Goal: Task Accomplishment & Management: Use online tool/utility

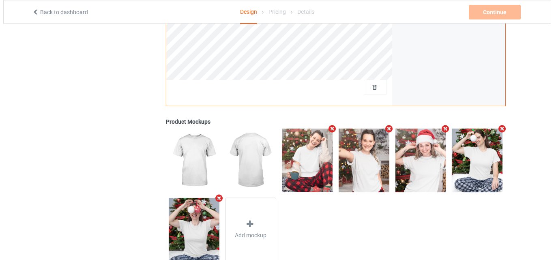
scroll to position [265, 0]
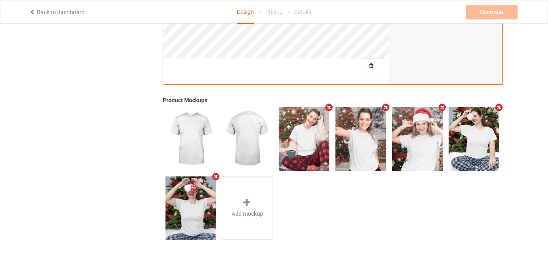
click at [328, 107] on icon "Remove mockup" at bounding box center [329, 107] width 10 height 9
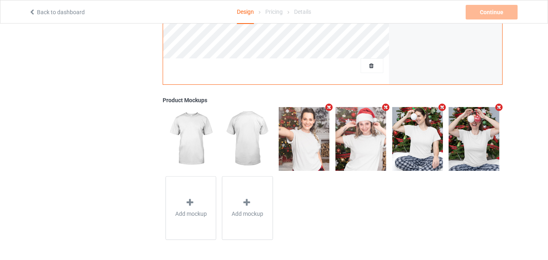
click at [328, 107] on icon "Remove mockup" at bounding box center [329, 107] width 10 height 9
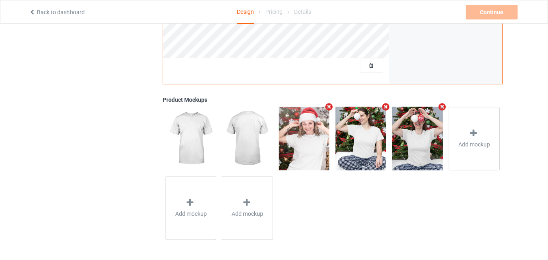
click at [328, 107] on icon "Remove mockup" at bounding box center [329, 107] width 10 height 9
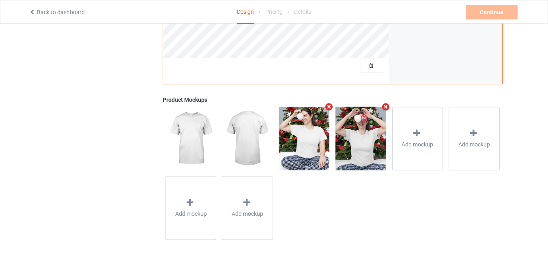
click at [328, 107] on icon "Remove mockup" at bounding box center [329, 107] width 10 height 9
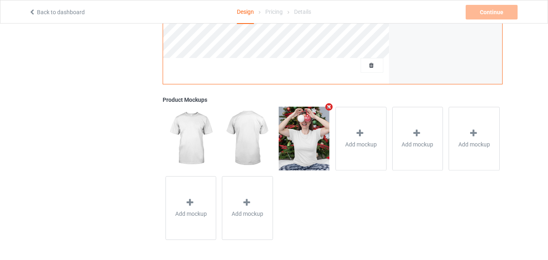
click at [328, 107] on icon "Remove mockup" at bounding box center [329, 107] width 10 height 9
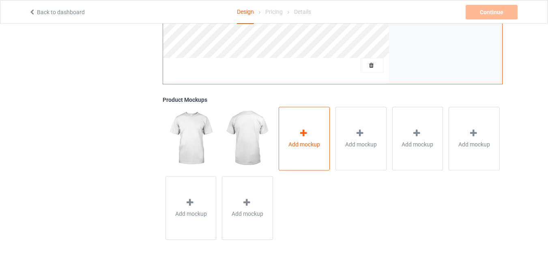
click at [305, 129] on div "Add mockup" at bounding box center [304, 139] width 51 height 64
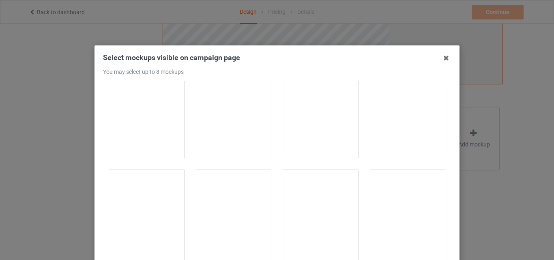
scroll to position [7704, 0]
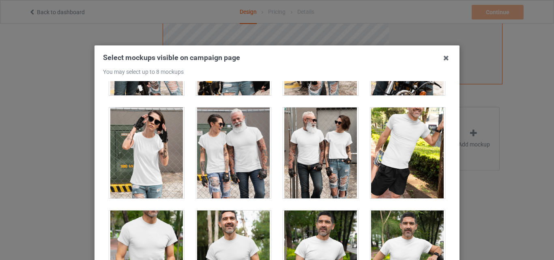
click at [238, 165] on div at bounding box center [233, 152] width 75 height 91
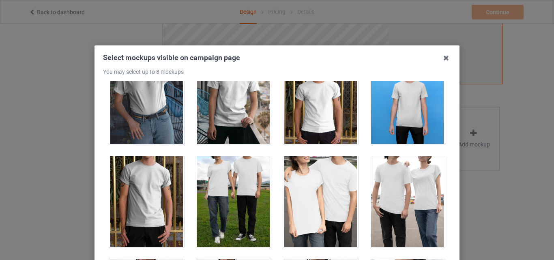
scroll to position [4297, 0]
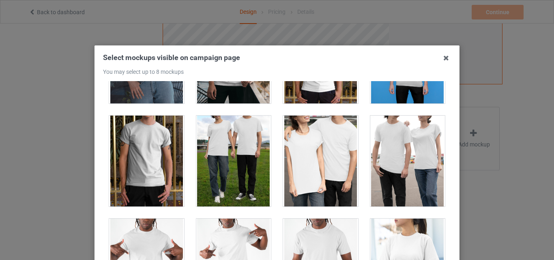
click at [402, 150] on div at bounding box center [407, 161] width 75 height 91
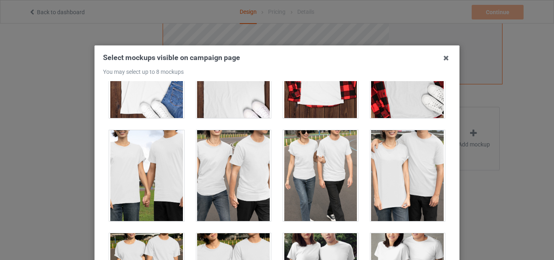
scroll to position [2594, 0]
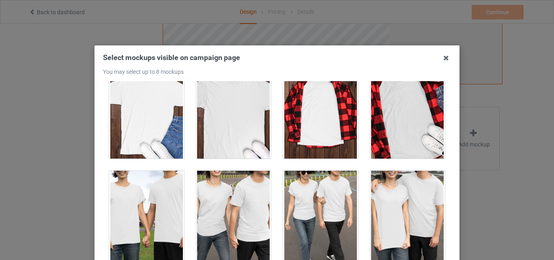
click at [317, 228] on div at bounding box center [320, 216] width 75 height 91
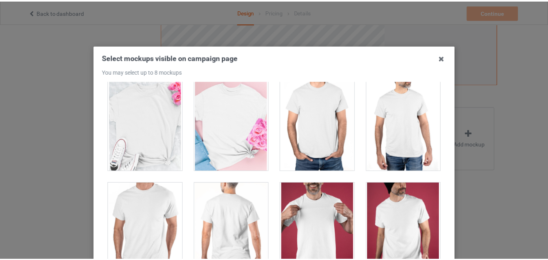
scroll to position [112, 0]
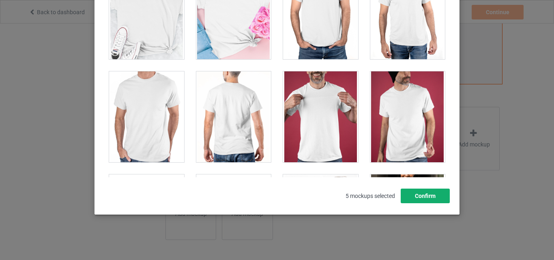
click at [418, 193] on button "Confirm" at bounding box center [425, 196] width 49 height 15
